Goal: Information Seeking & Learning: Learn about a topic

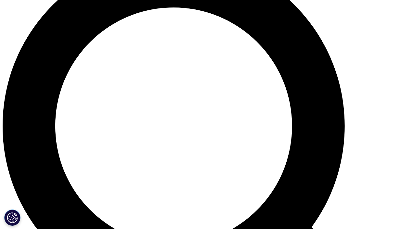
scroll to position [495, 0]
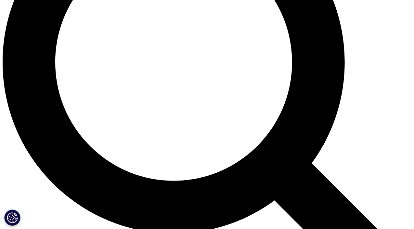
scroll to position [635, 0]
